Goal: Navigation & Orientation: Find specific page/section

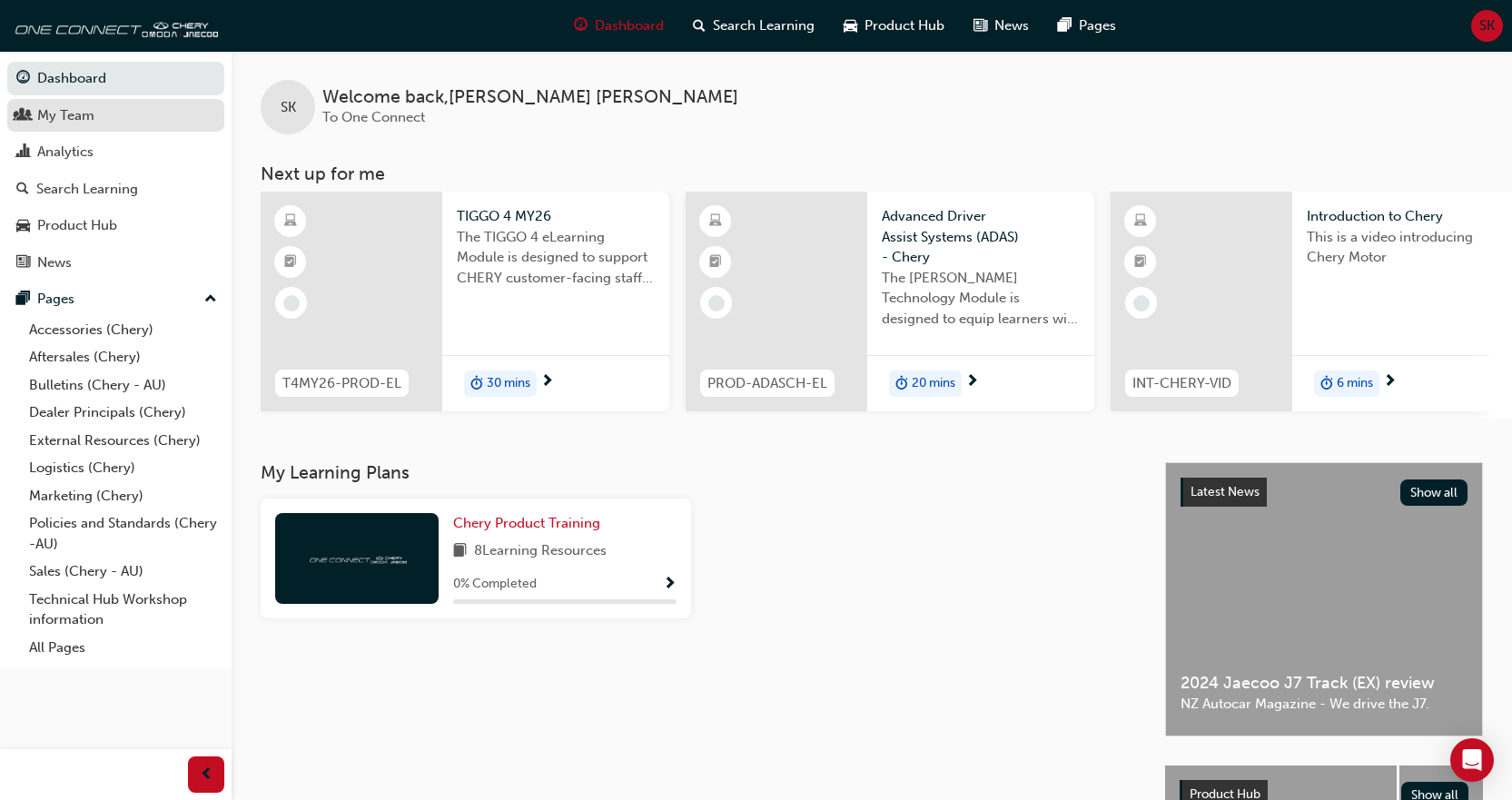
click at [66, 117] on div "My Team" at bounding box center [65, 116] width 57 height 21
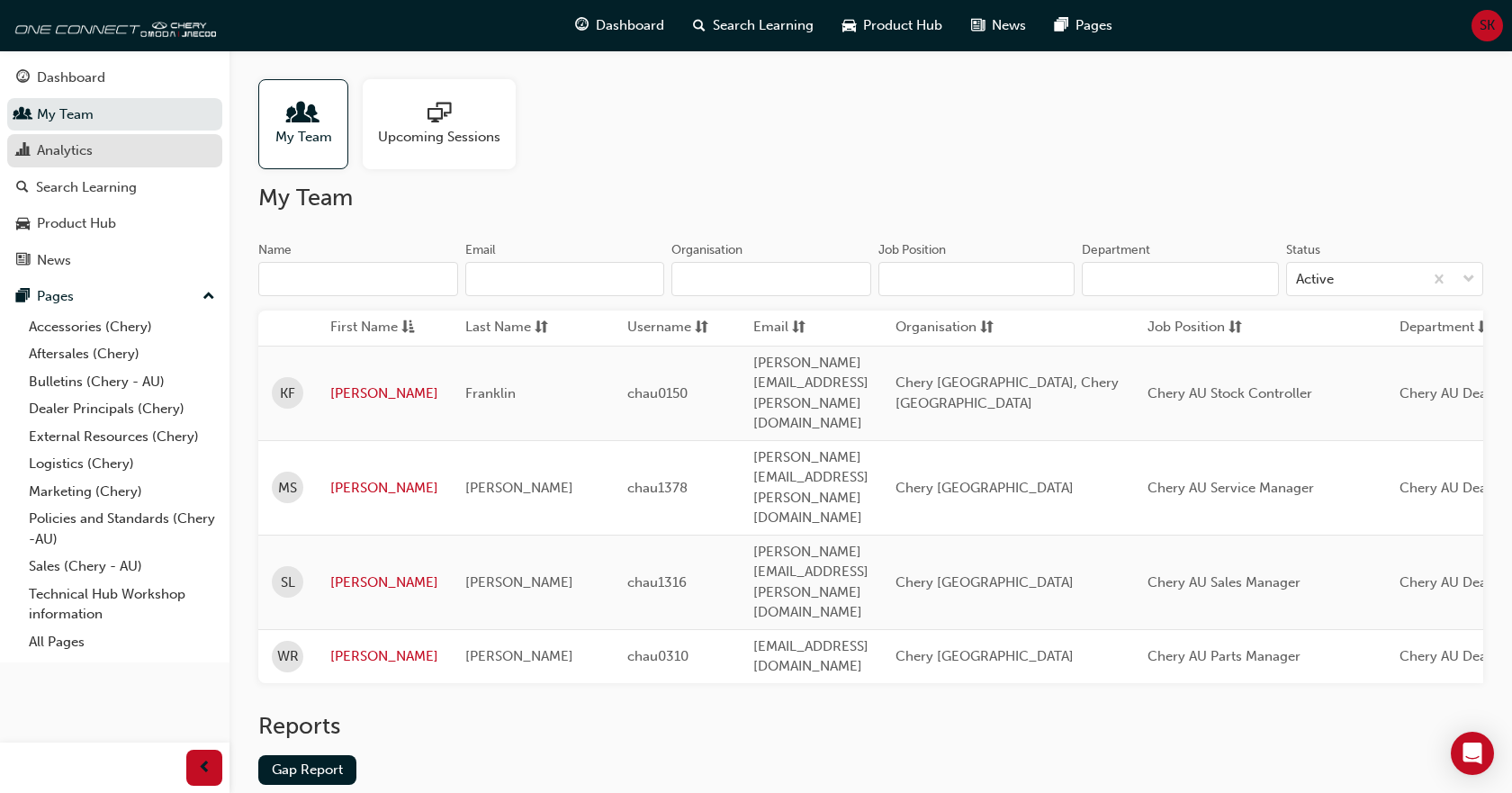
click at [98, 155] on div "Analytics" at bounding box center [114, 150] width 197 height 23
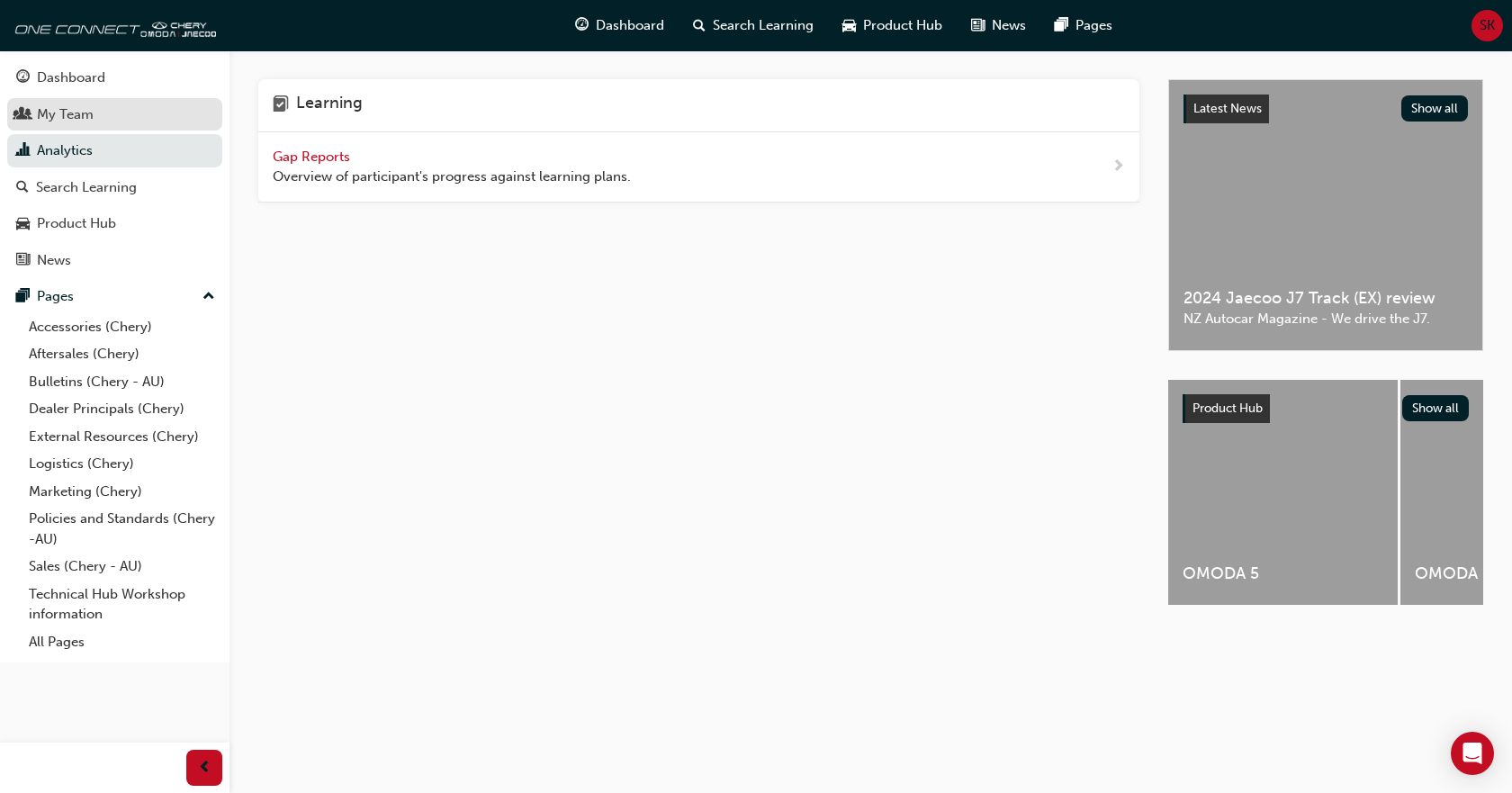
click at [102, 117] on div "My Team" at bounding box center [114, 115] width 197 height 23
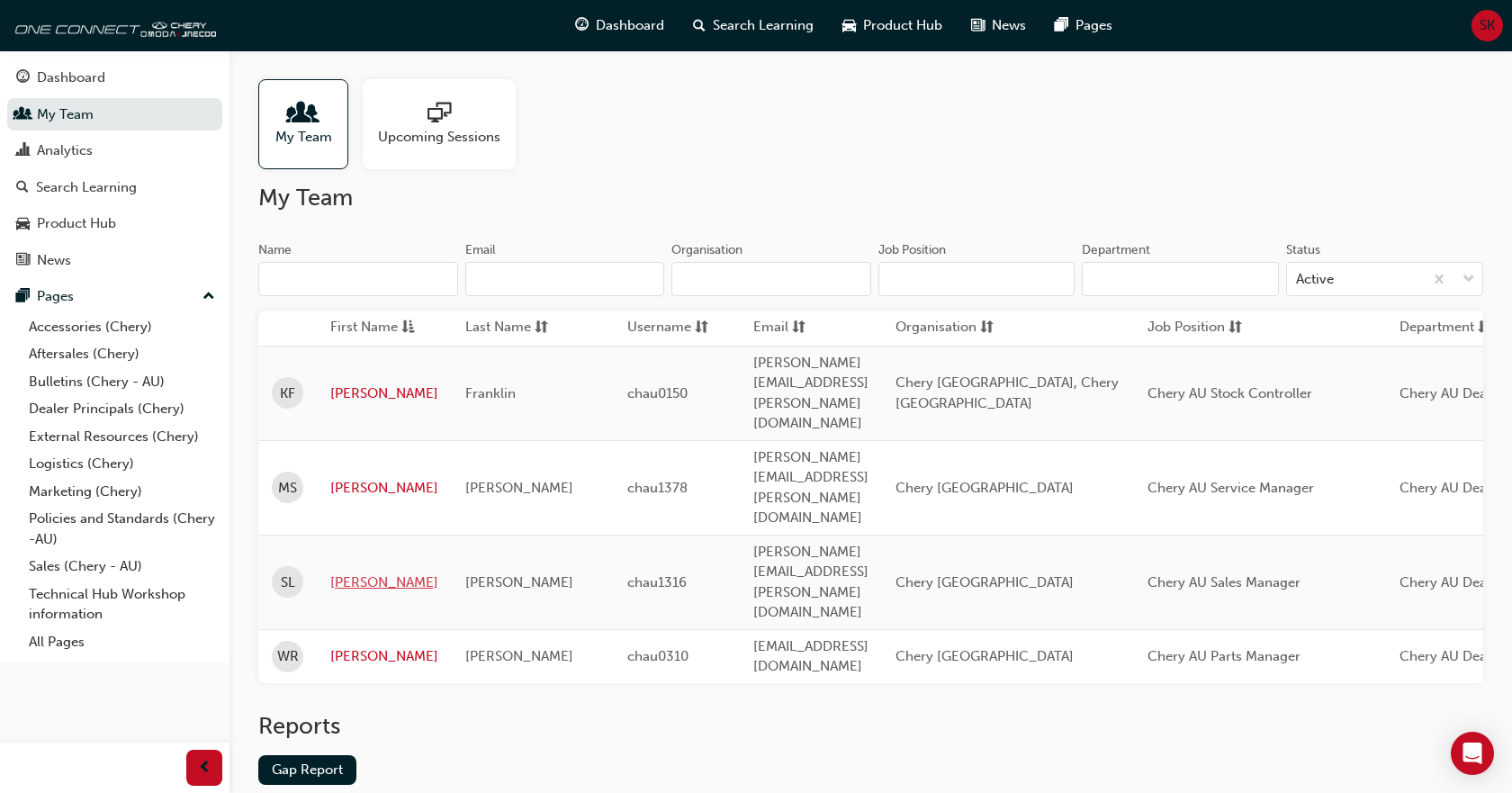
click at [361, 573] on link "[PERSON_NAME]" at bounding box center [383, 582] width 108 height 21
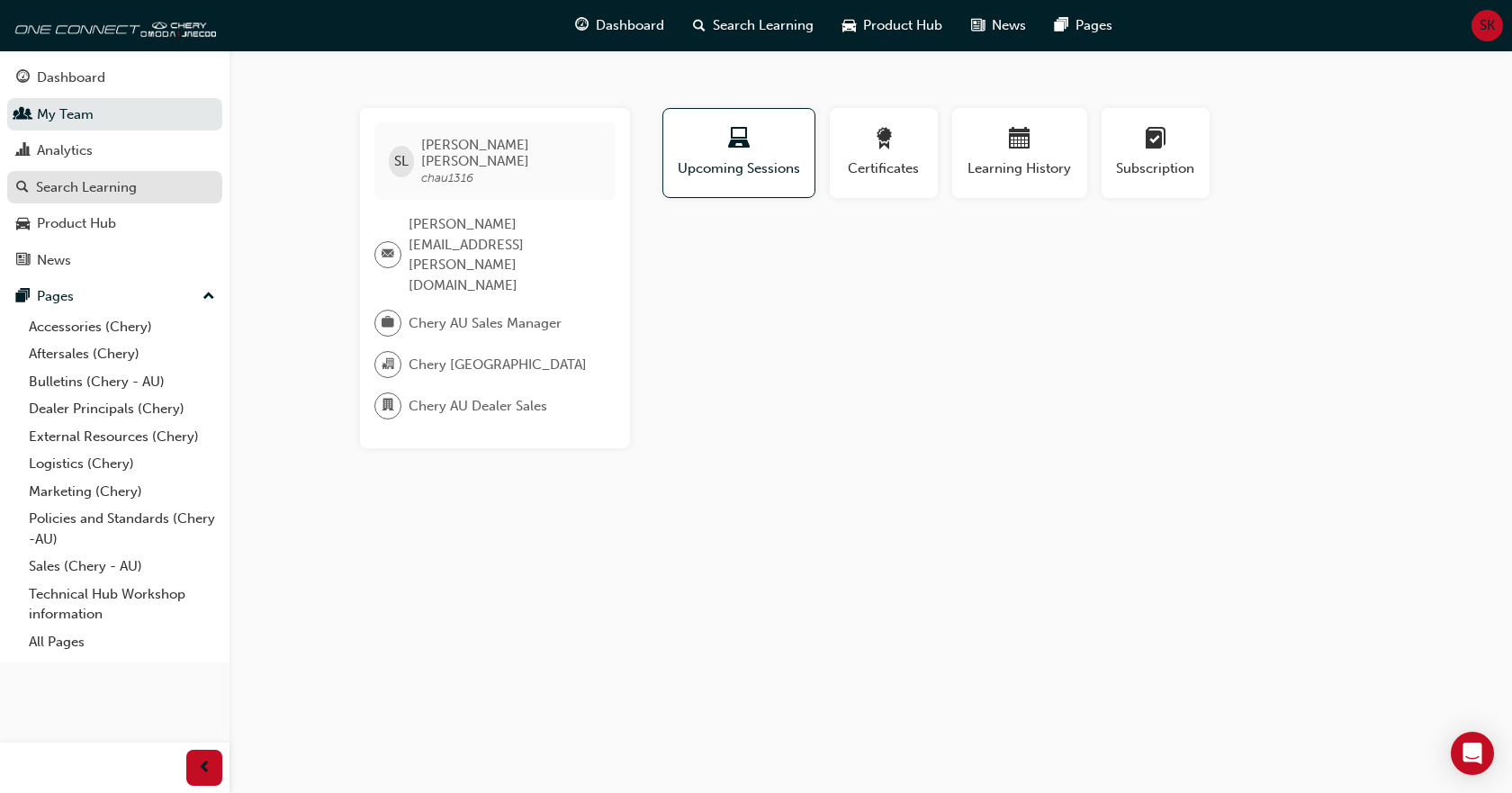
click at [106, 189] on div "Search Learning" at bounding box center [86, 187] width 101 height 21
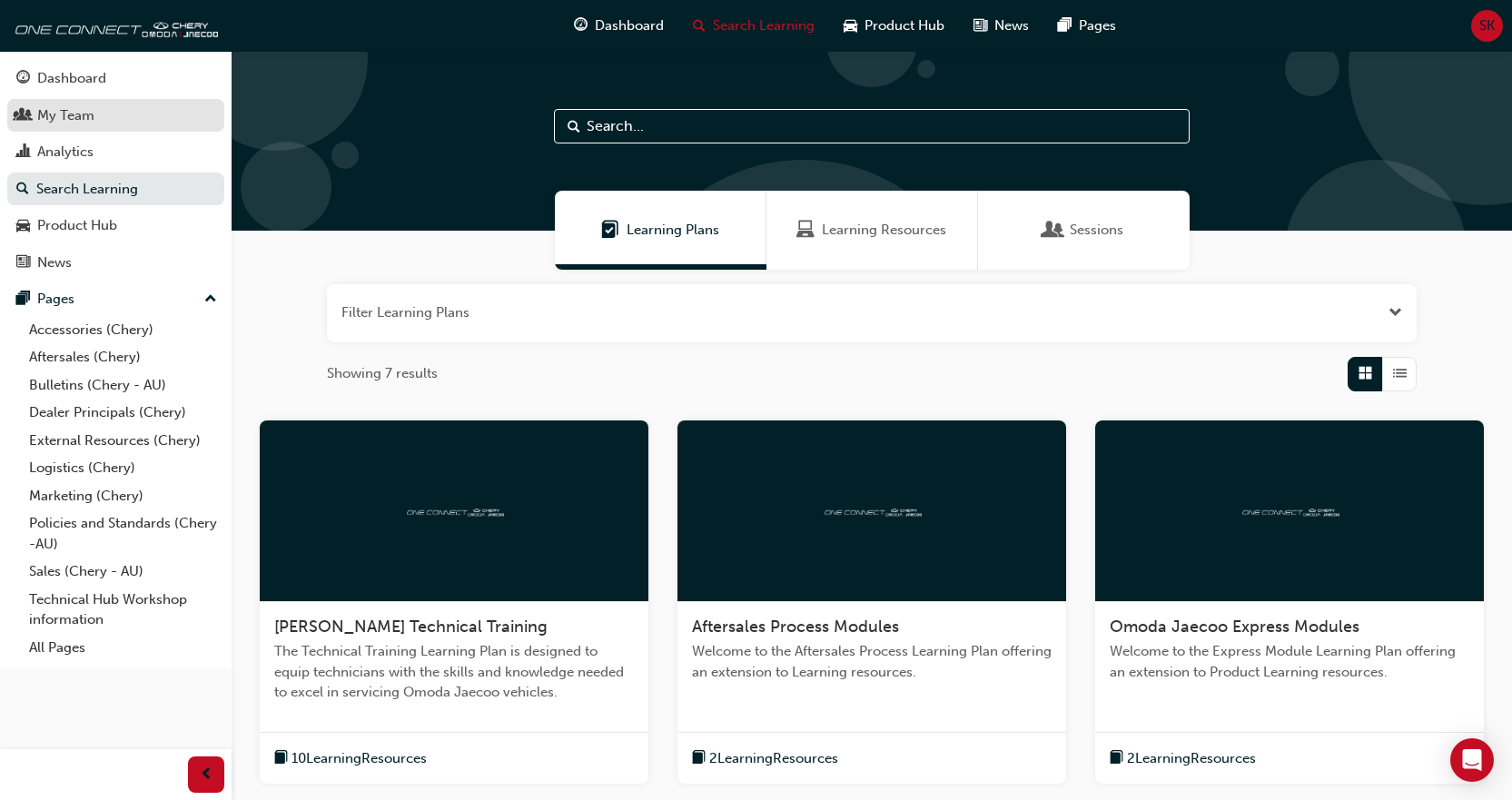
click at [95, 122] on div "My Team" at bounding box center [115, 116] width 198 height 23
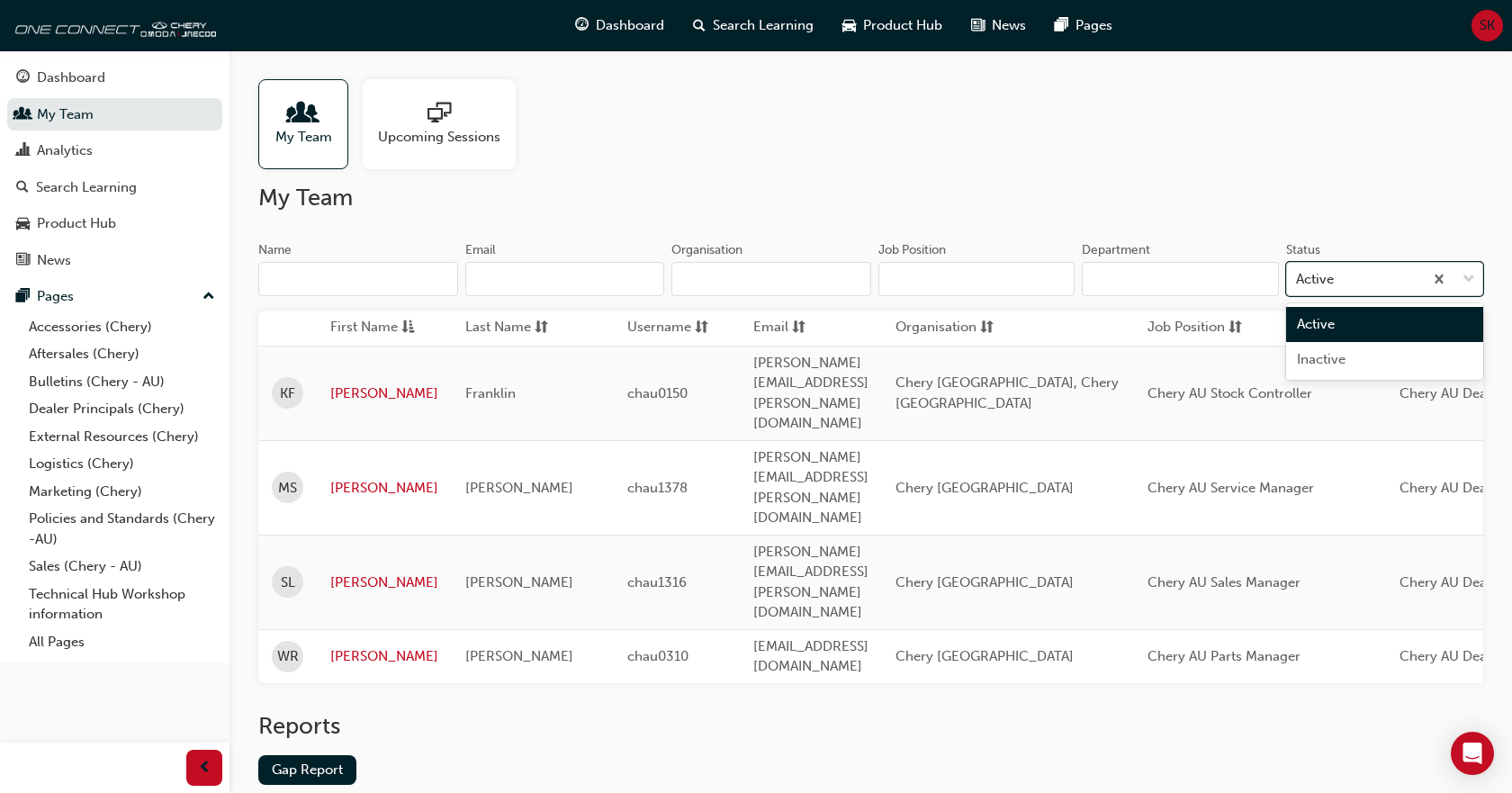
click at [1471, 278] on span "down-icon" at bounding box center [1469, 280] width 13 height 24
click at [1298, 278] on input "Status option Active focused, 1 of 2. 2 results available. Use Up and Down to c…" at bounding box center [1297, 278] width 2 height 15
click at [1434, 358] on div "Inactive" at bounding box center [1384, 360] width 197 height 36
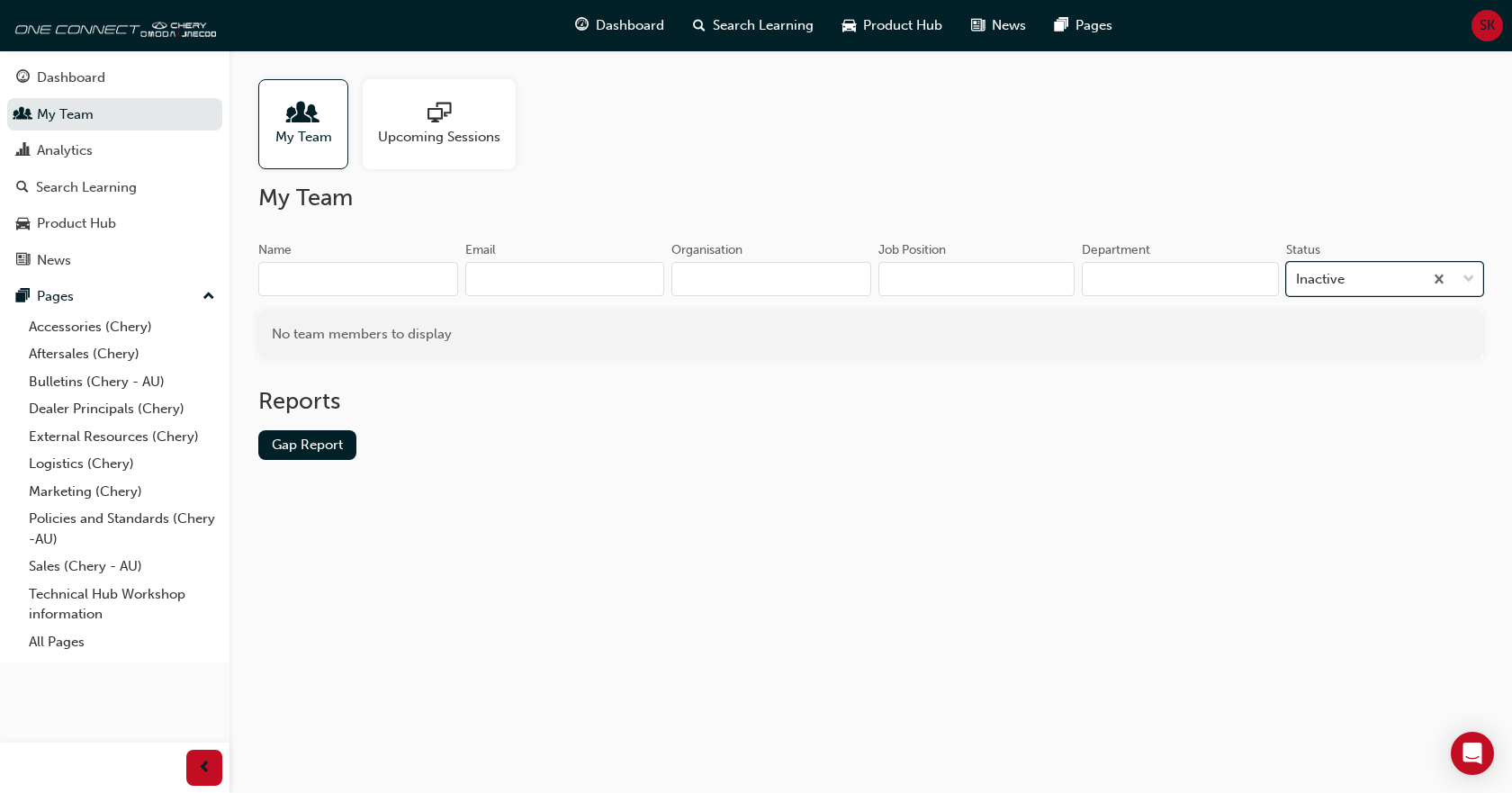
click at [1461, 276] on div at bounding box center [1453, 279] width 59 height 33
click at [1298, 276] on input "Status option Inactive, selected. 0 results available. Select is focused ,type …" at bounding box center [1297, 278] width 2 height 15
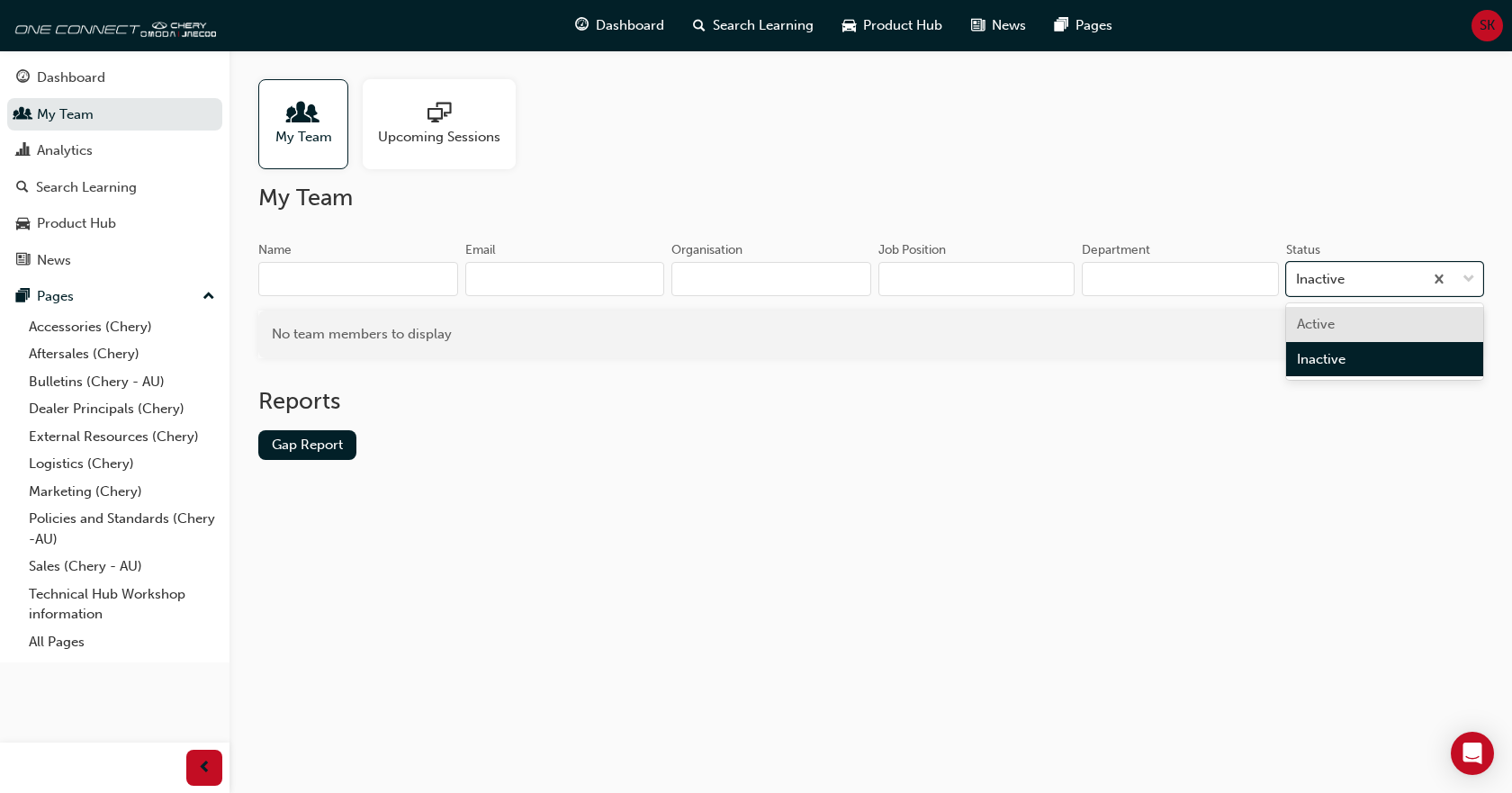
click at [1385, 310] on div "Active" at bounding box center [1384, 325] width 197 height 36
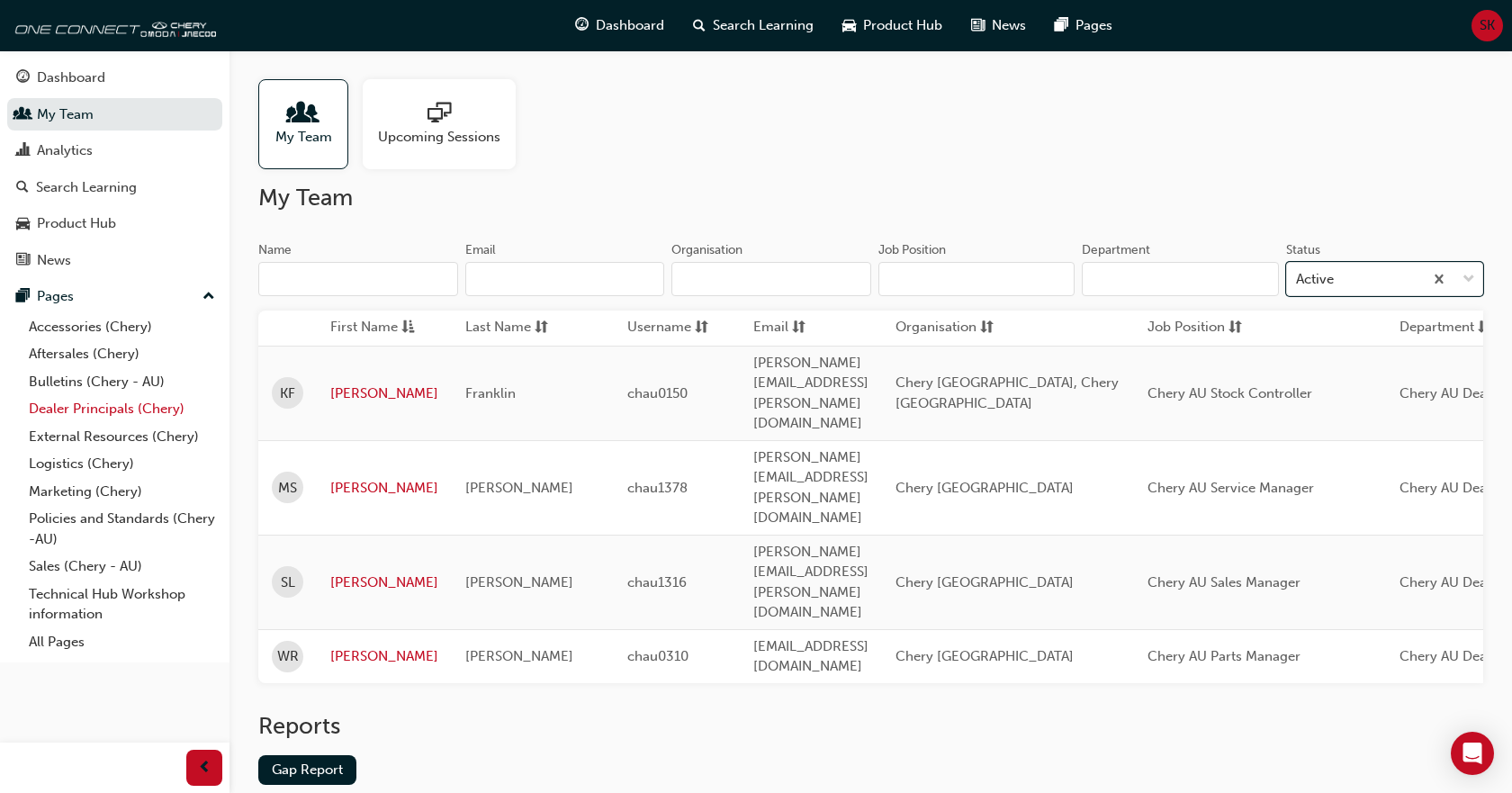
click at [96, 411] on link "Dealer Principals (Chery)" at bounding box center [122, 409] width 201 height 28
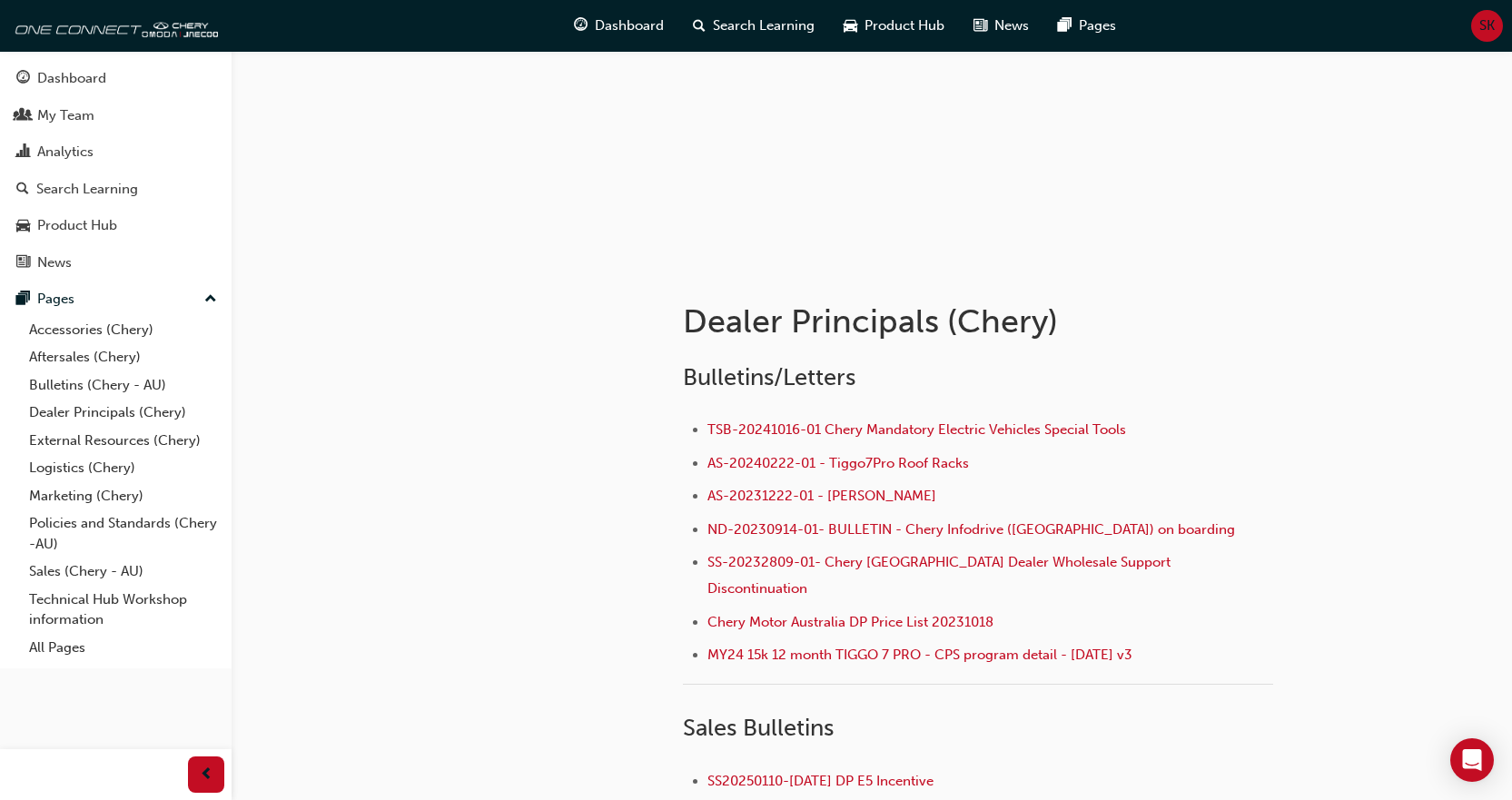
scroll to position [182, 0]
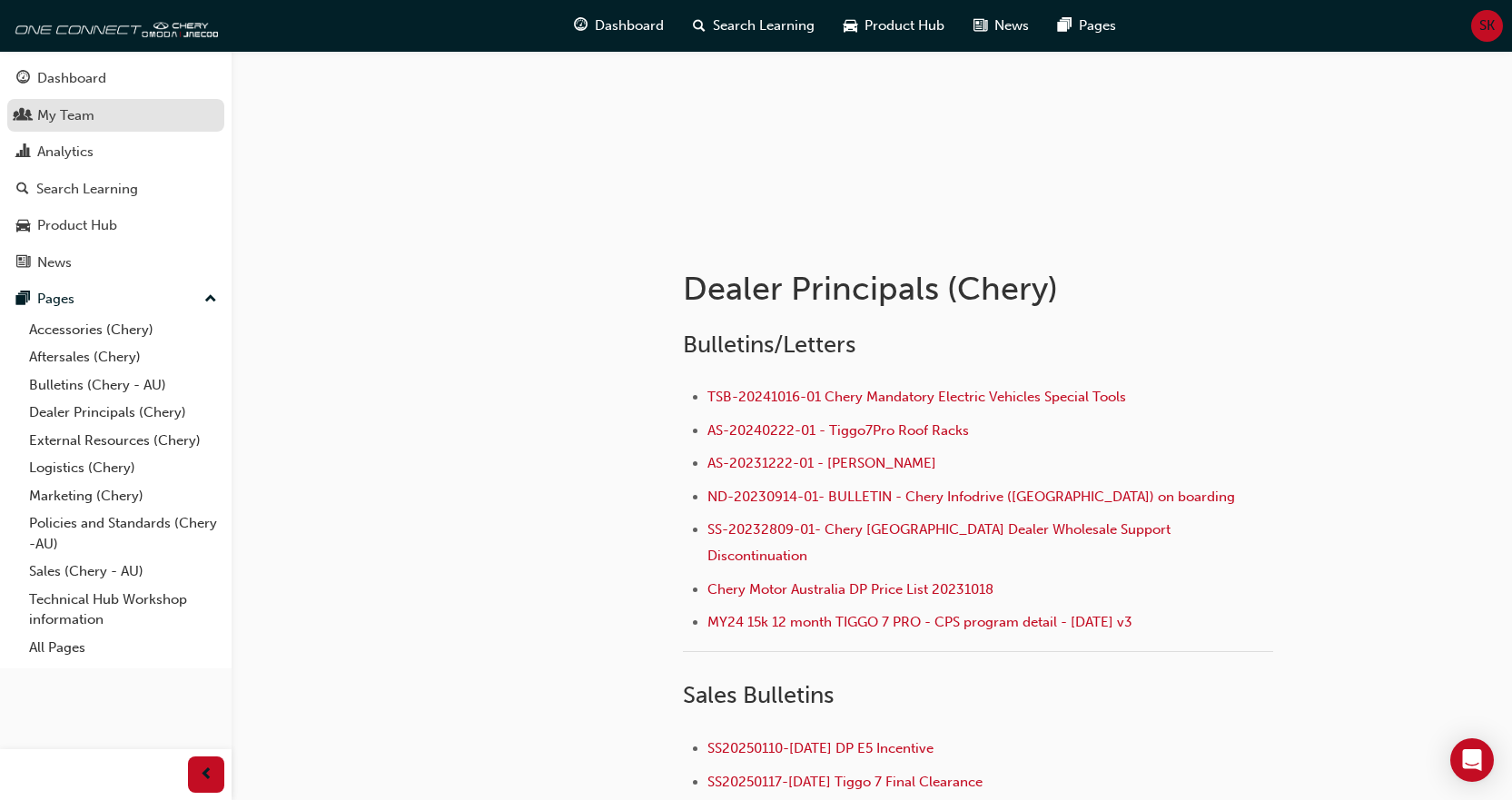
click at [59, 115] on div "My Team" at bounding box center [65, 116] width 57 height 21
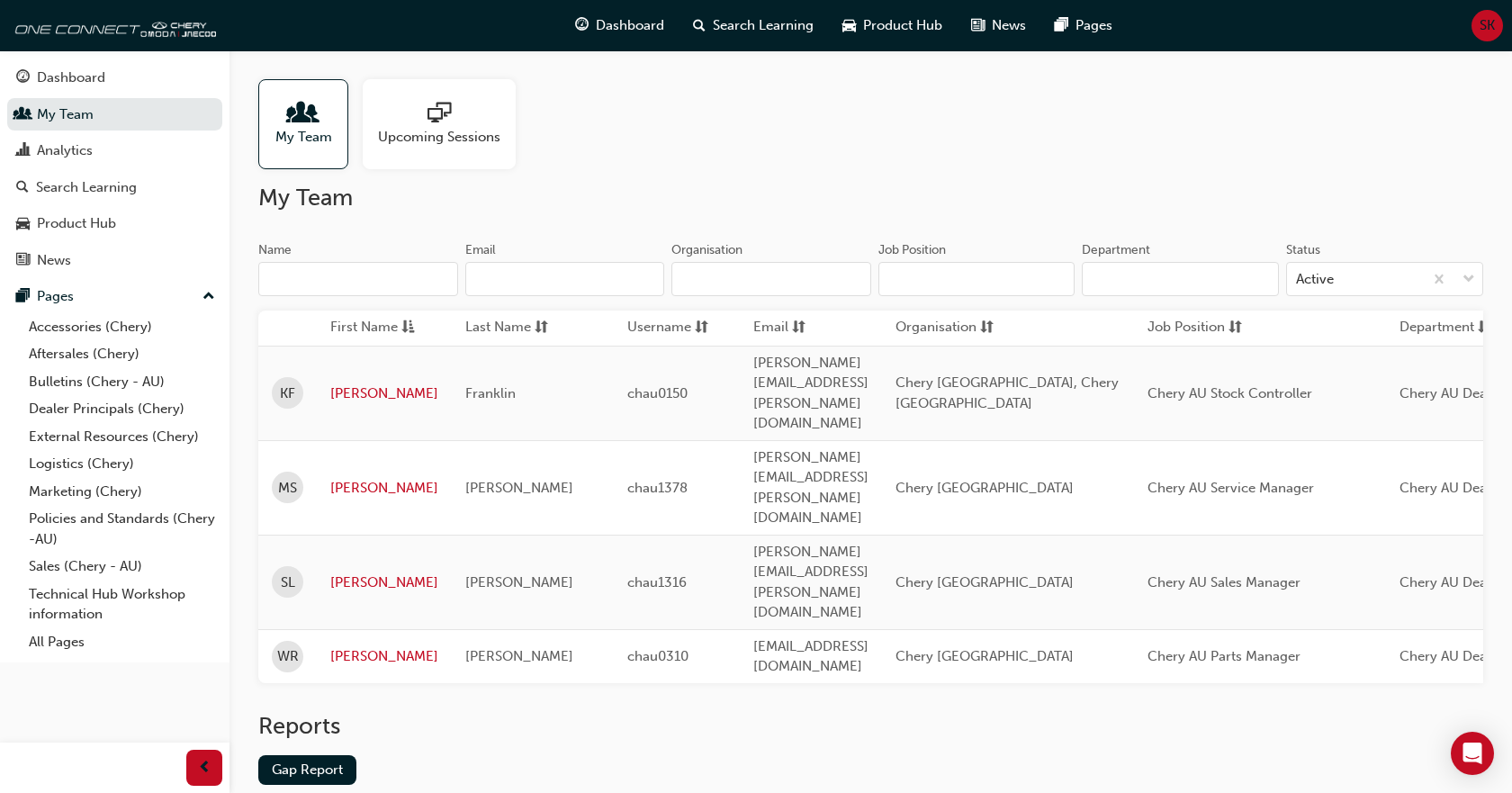
click at [617, 141] on div "My Team Upcoming Sessions" at bounding box center [870, 124] width 1224 height 90
